Goal: Information Seeking & Learning: Learn about a topic

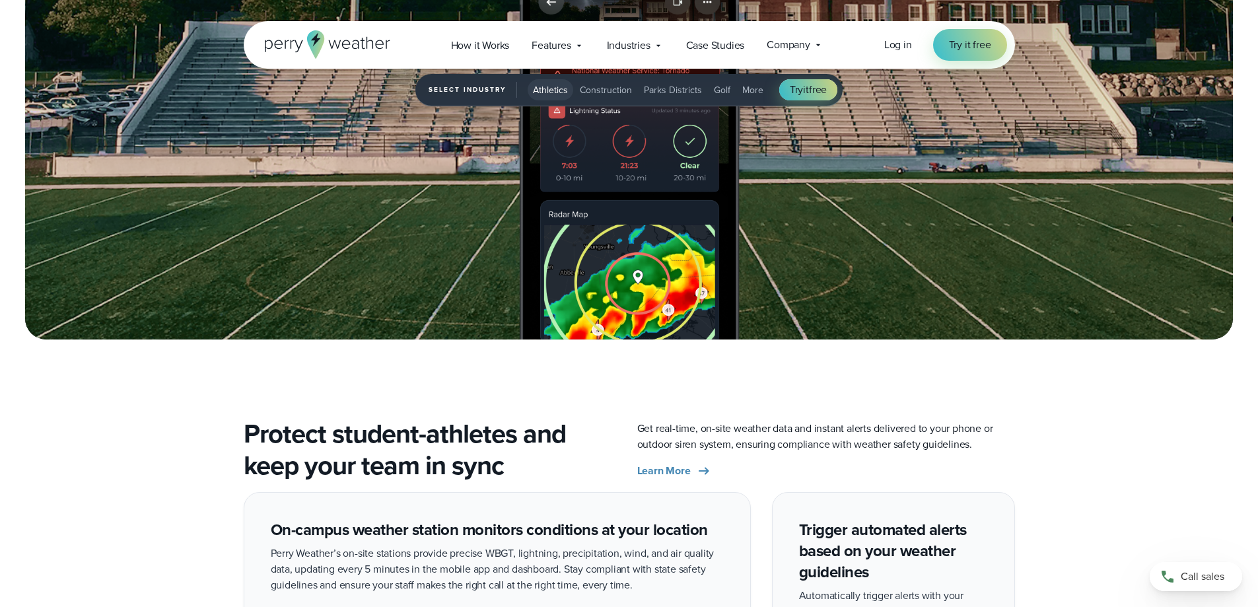
scroll to position [1453, 0]
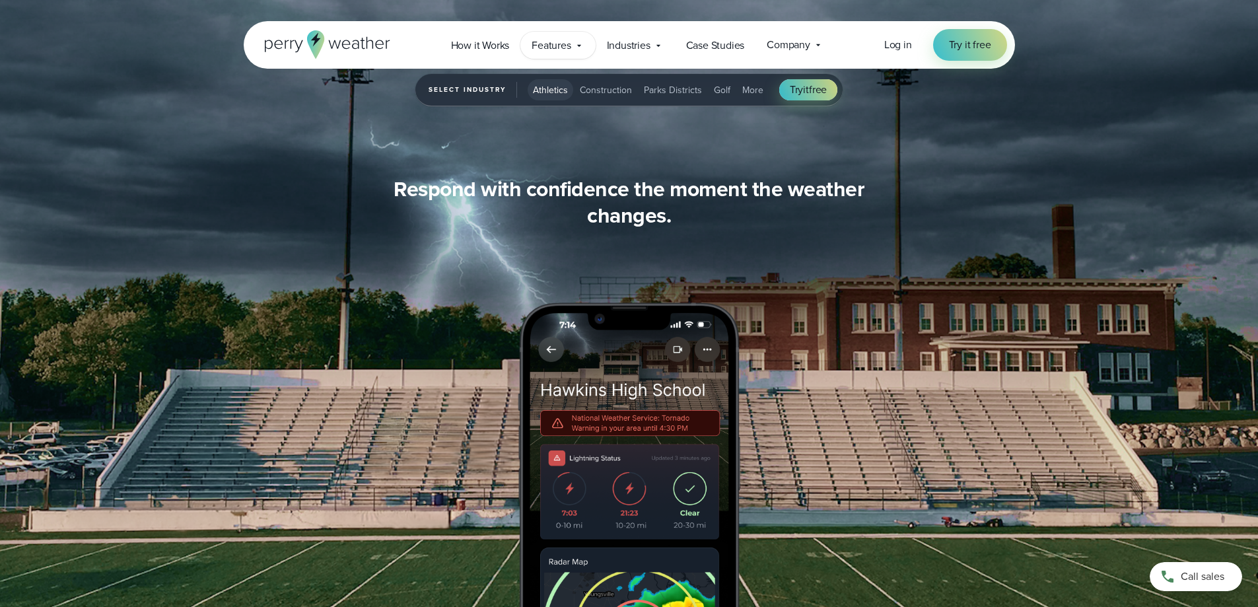
click at [571, 44] on span "Features" at bounding box center [551, 46] width 39 height 16
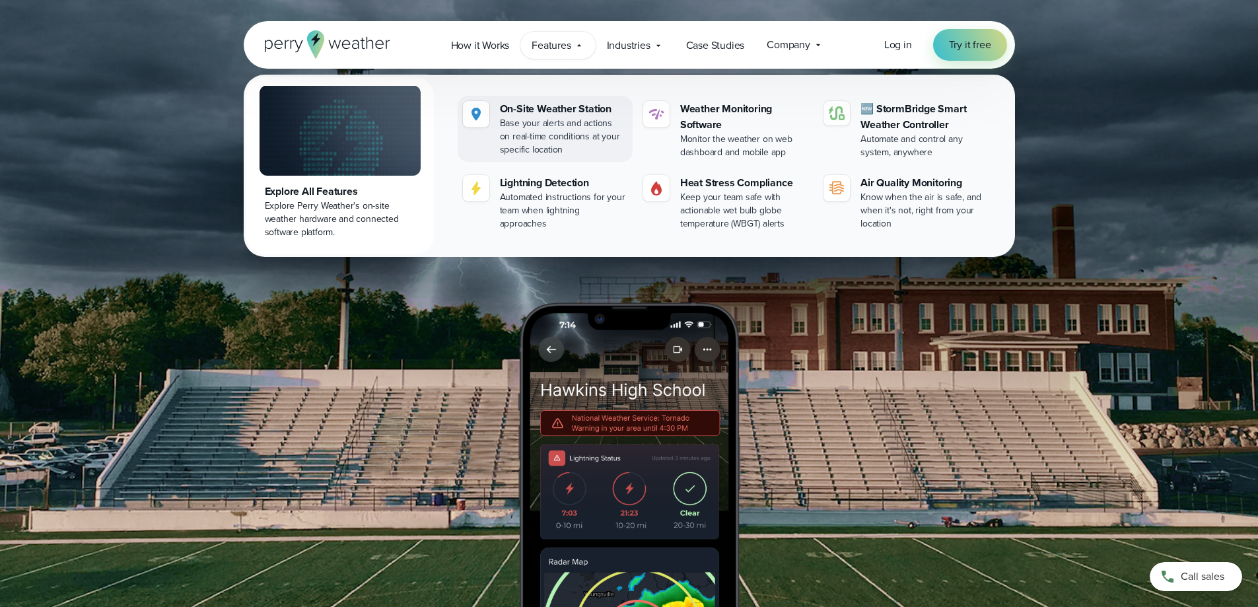
click at [551, 106] on div "On-Site Weather Station" at bounding box center [563, 109] width 127 height 16
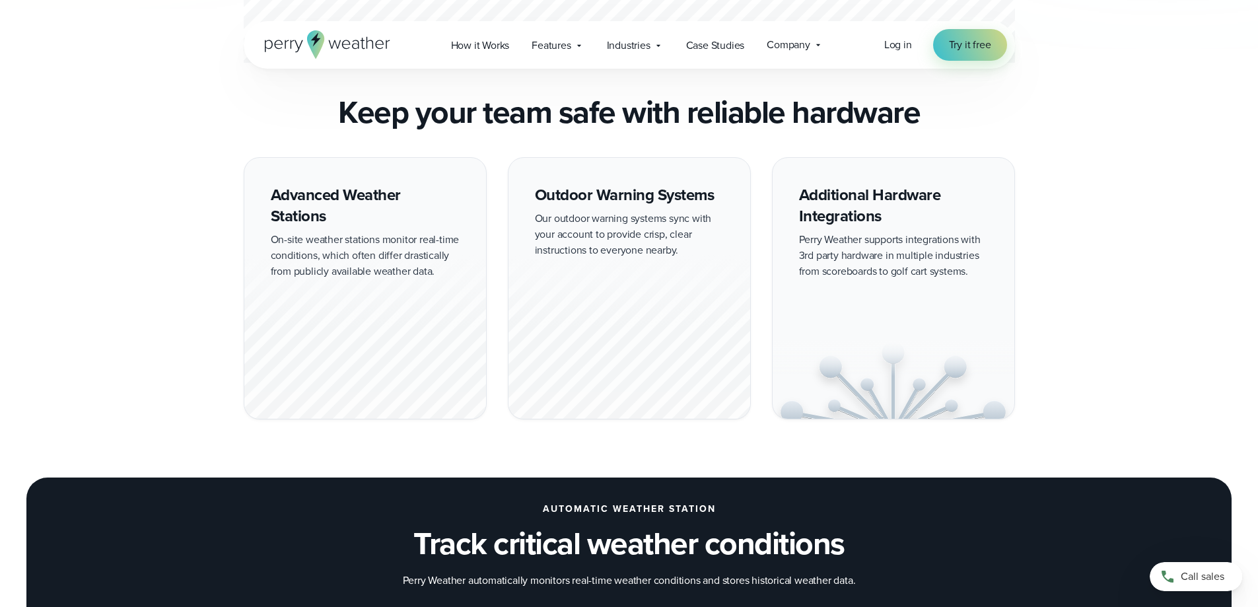
scroll to position [1123, 0]
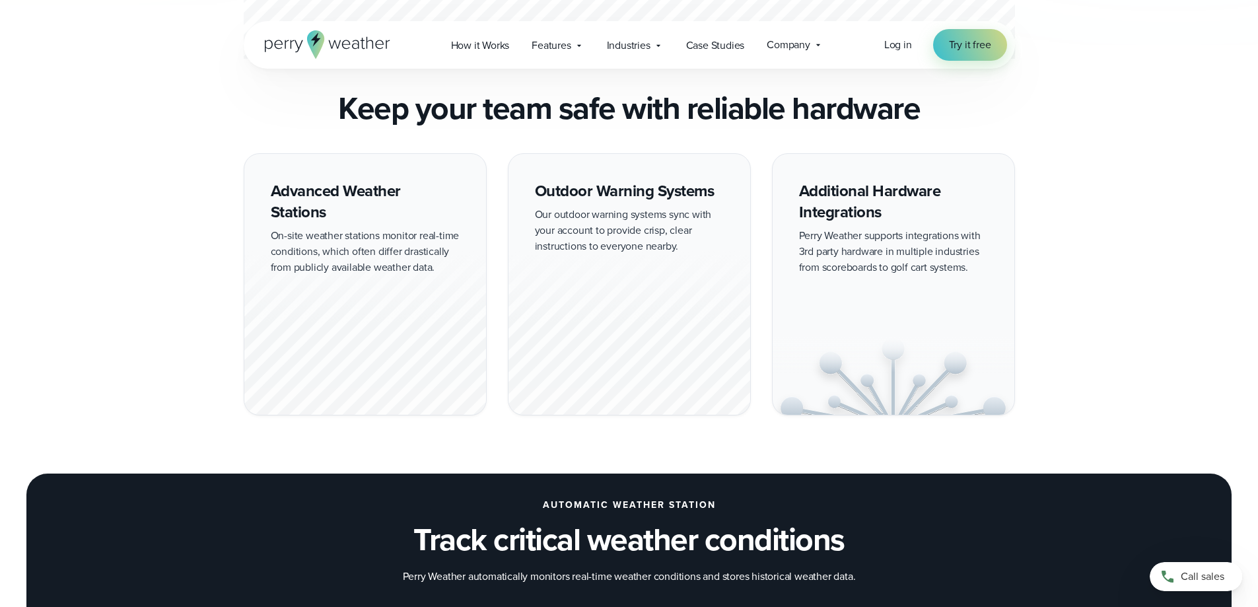
click at [368, 200] on div "Advanced Weather Stations On-site weather stations monitor real-time conditions…" at bounding box center [365, 284] width 243 height 262
click at [656, 225] on div "Outdoor Warning Systems Our outdoor warning systems sync with your account to p…" at bounding box center [629, 284] width 243 height 262
click at [584, 368] on div at bounding box center [629, 333] width 242 height 164
click at [118, 238] on div "Advanced Weather Stations On-site weather stations monitor real-time conditions…" at bounding box center [629, 284] width 1258 height 262
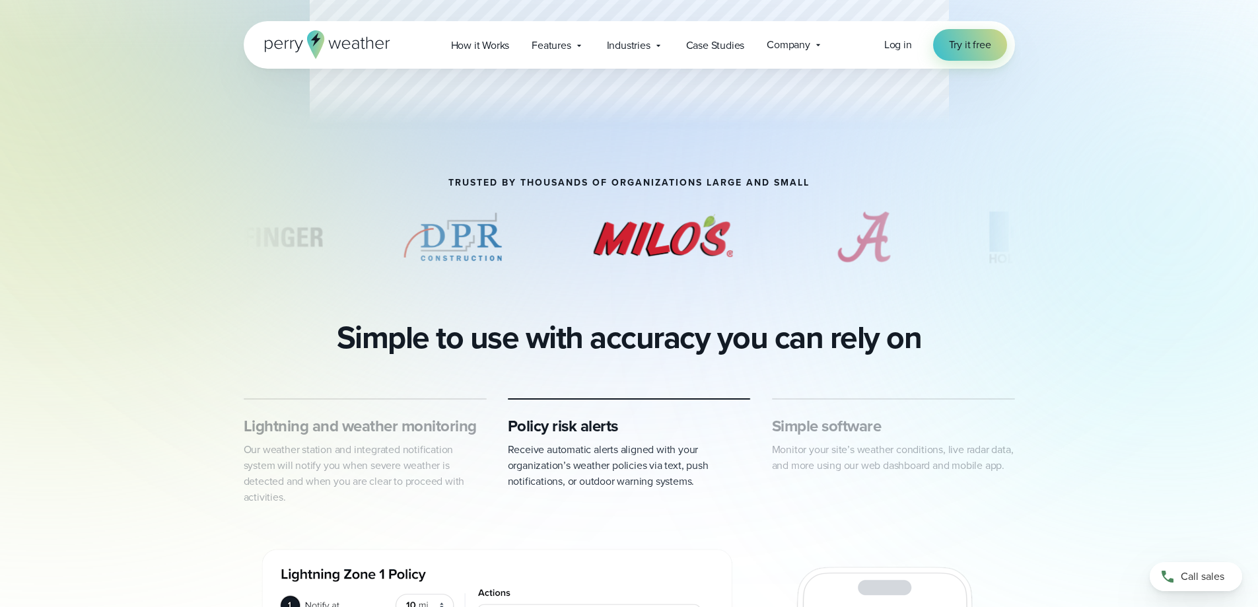
scroll to position [0, 0]
